Goal: Navigation & Orientation: Find specific page/section

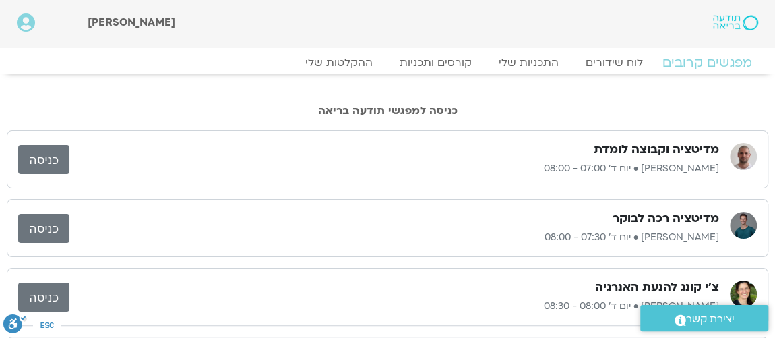
click at [685, 63] on link "מפגשים קרובים" at bounding box center [707, 63] width 122 height 16
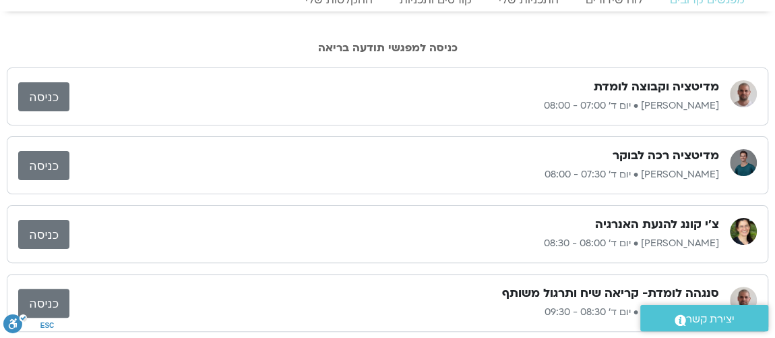
scroll to position [82, 0]
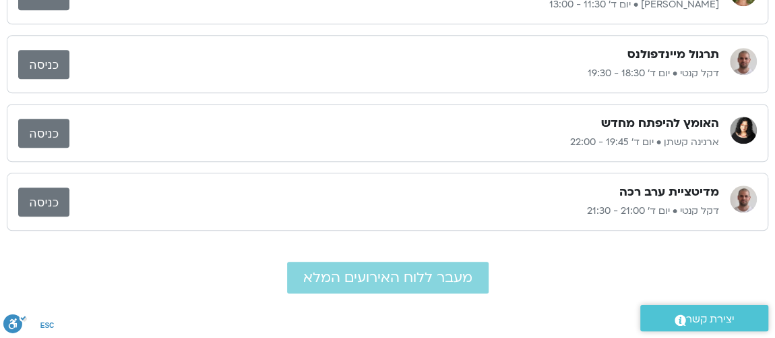
scroll to position [408, 0]
